Goal: Transaction & Acquisition: Book appointment/travel/reservation

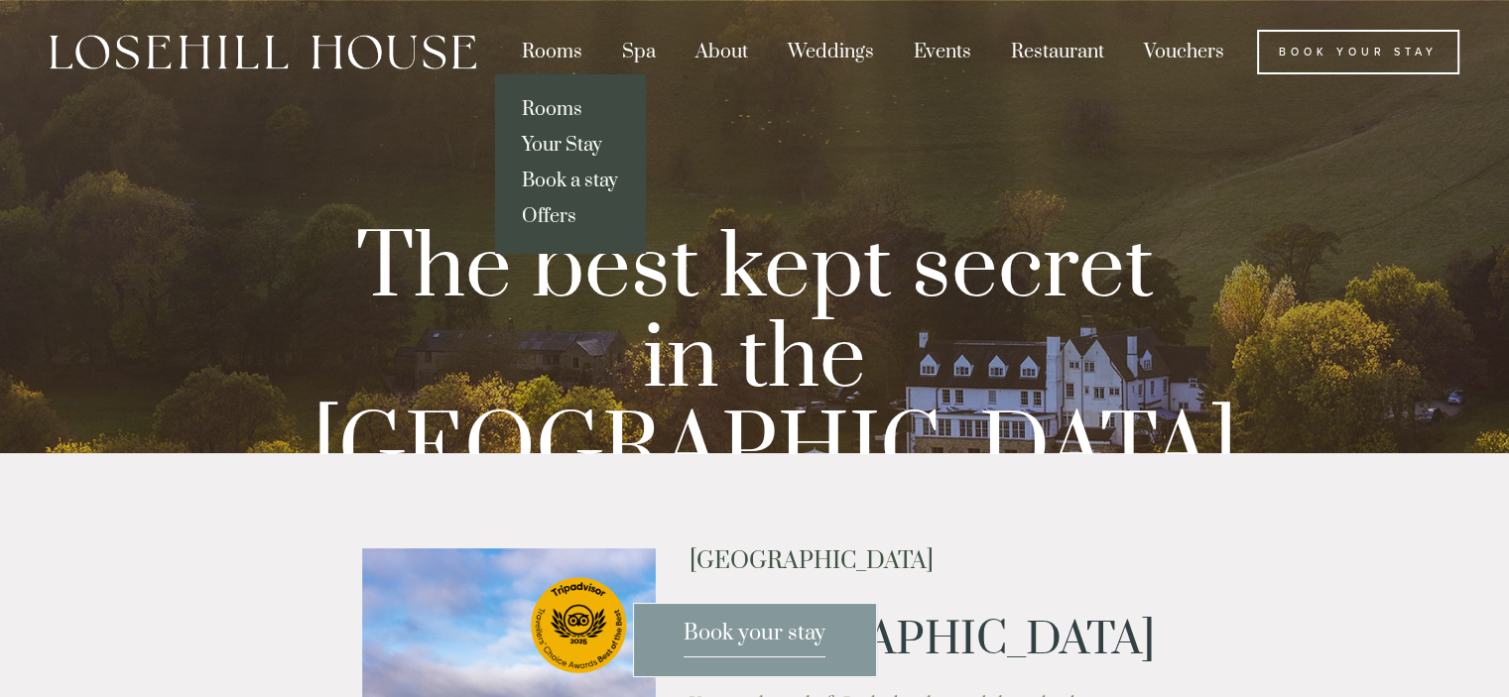
click at [566, 51] on div "Rooms" at bounding box center [552, 52] width 96 height 45
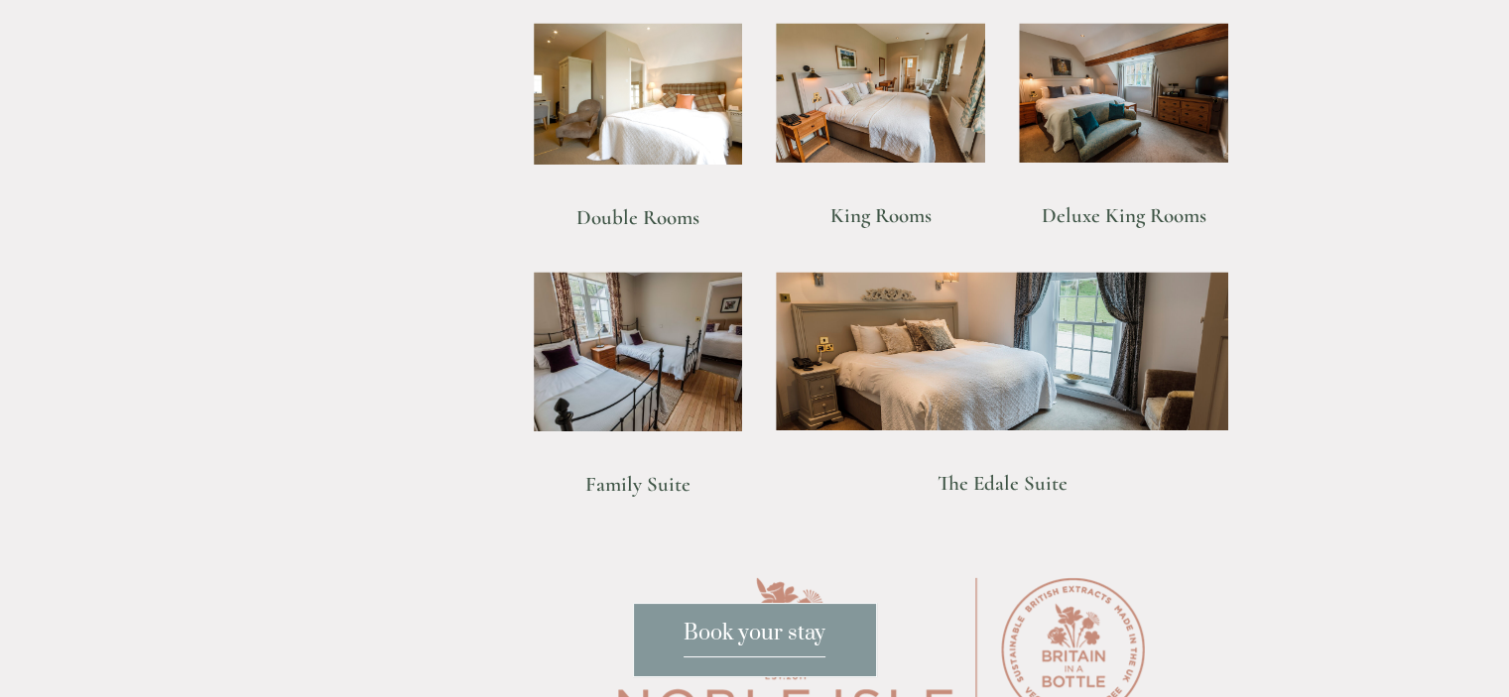
scroll to position [1498, 0]
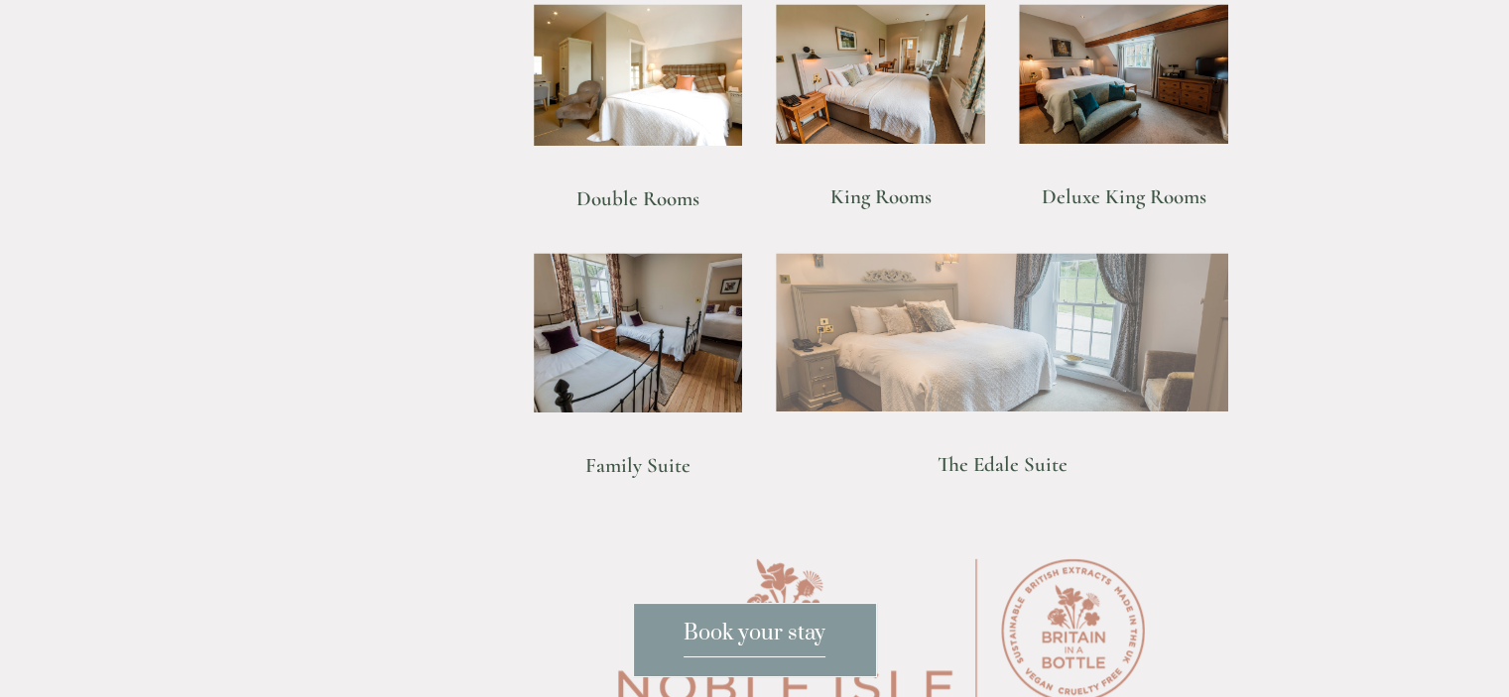
click at [1046, 348] on img at bounding box center [1002, 332] width 452 height 159
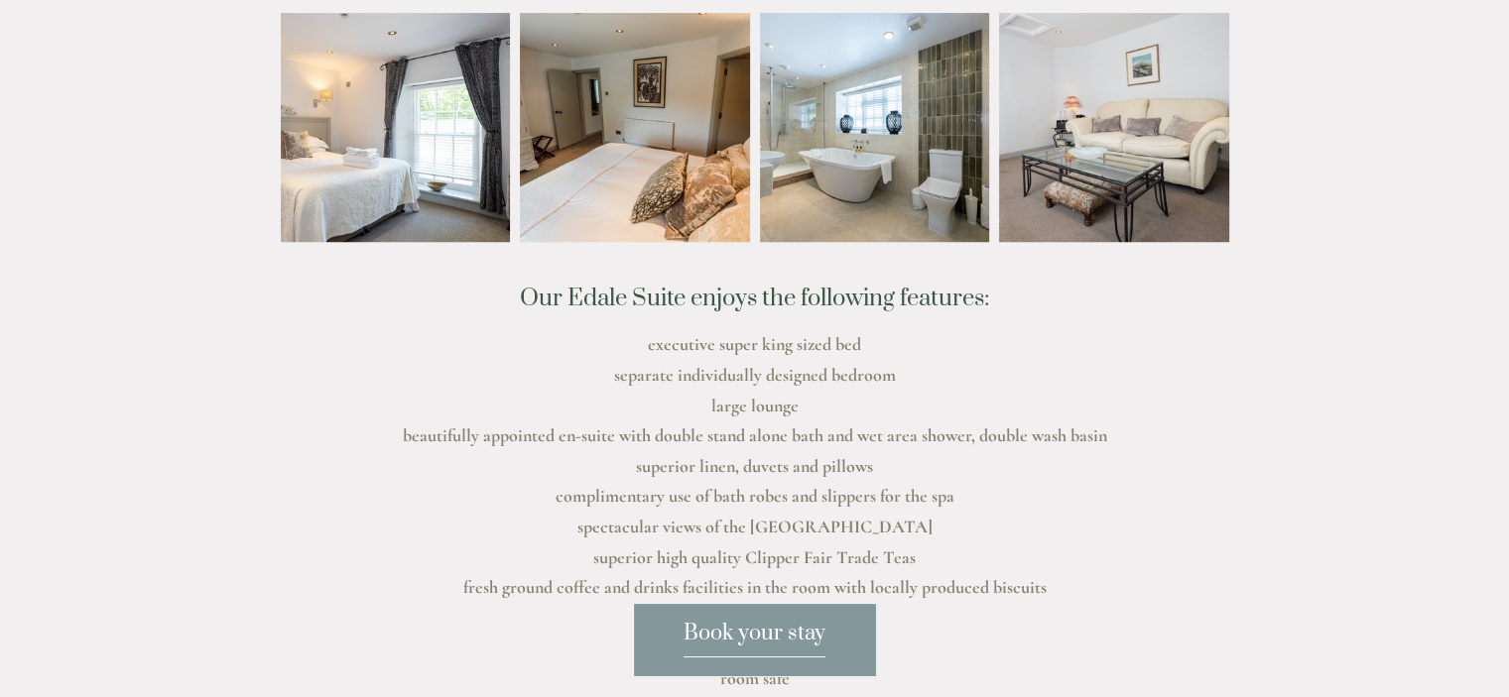
scroll to position [665, 0]
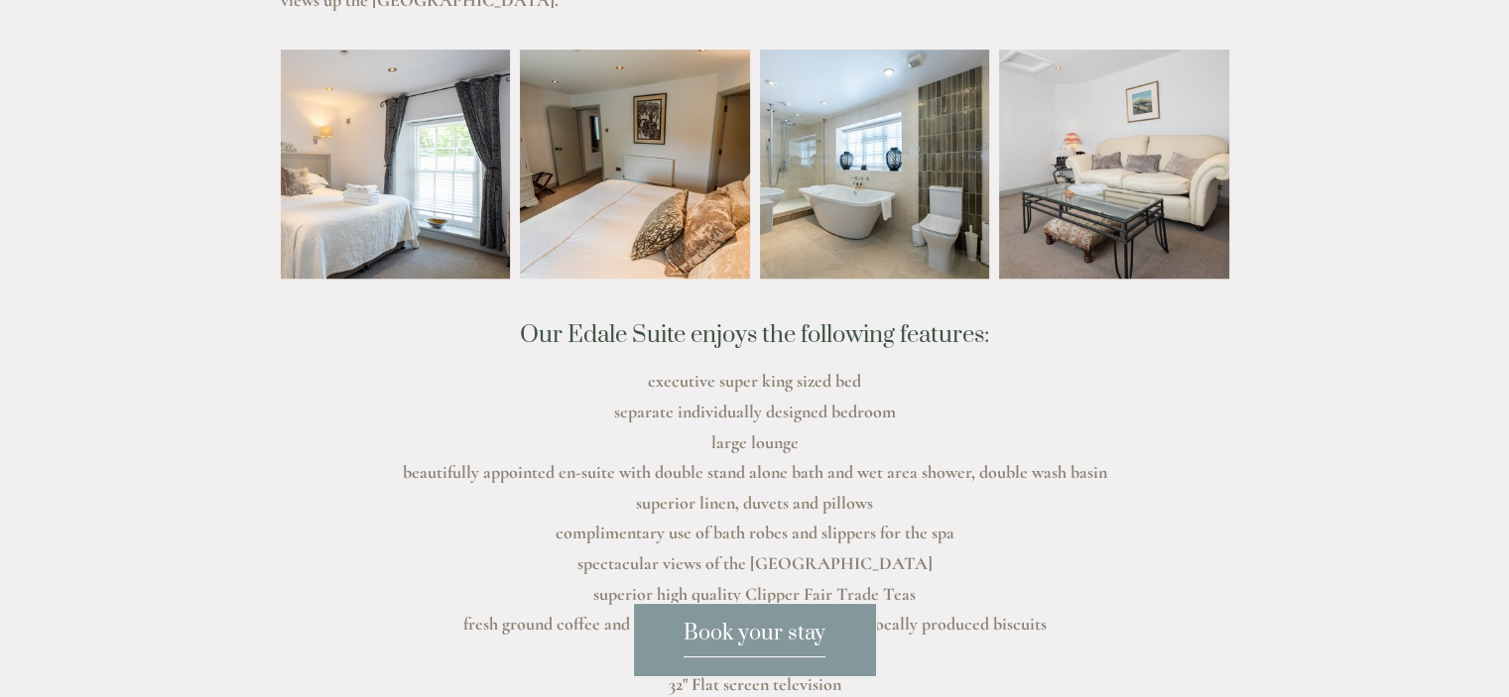
click at [769, 646] on span "Book your stay" at bounding box center [755, 639] width 142 height 38
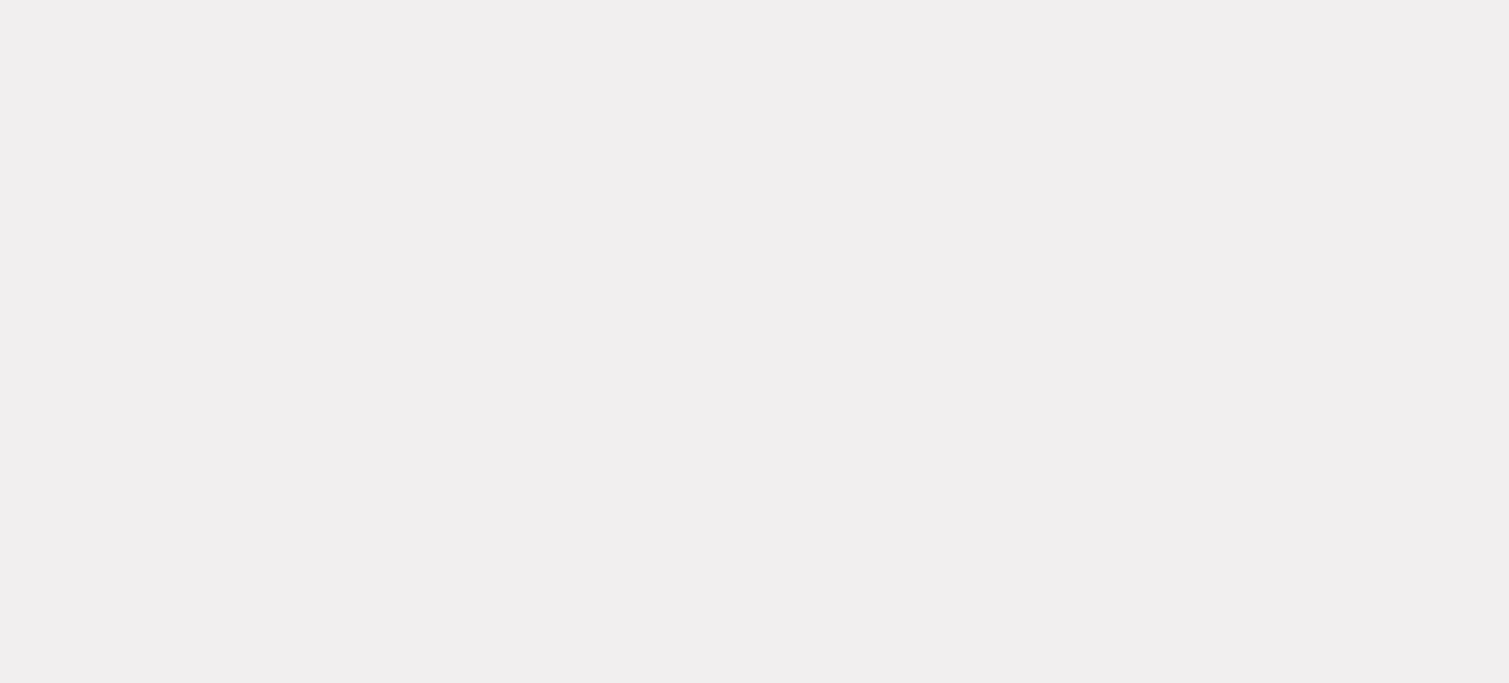
scroll to position [2984, 0]
